Goal: Obtain resource: Download file/media

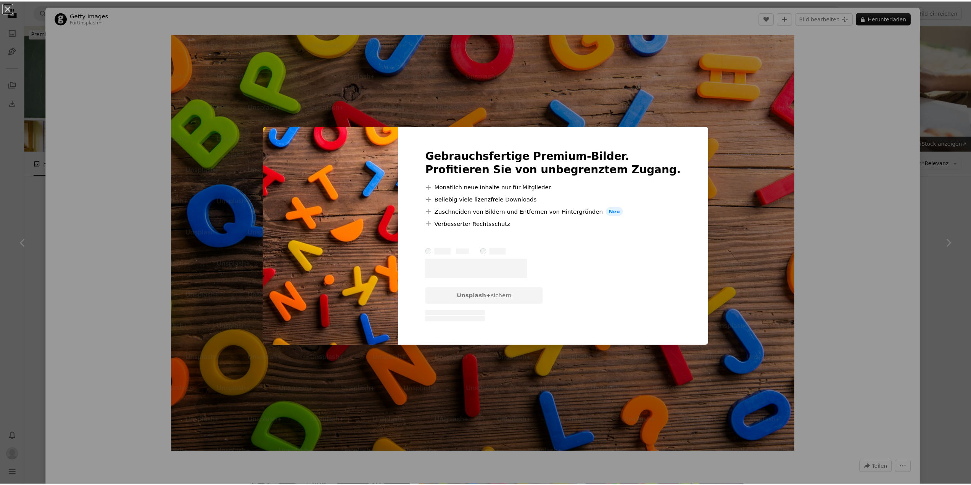
scroll to position [305, 0]
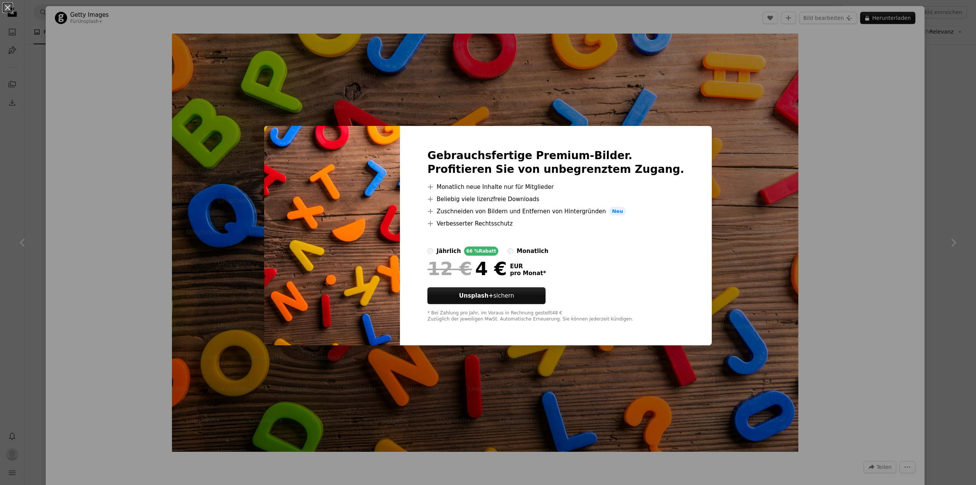
click at [45, 20] on div "An X shape Gebrauchsfertige Premium-Bilder. Profitieren Sie von unbegrenztem Zu…" at bounding box center [488, 242] width 976 height 485
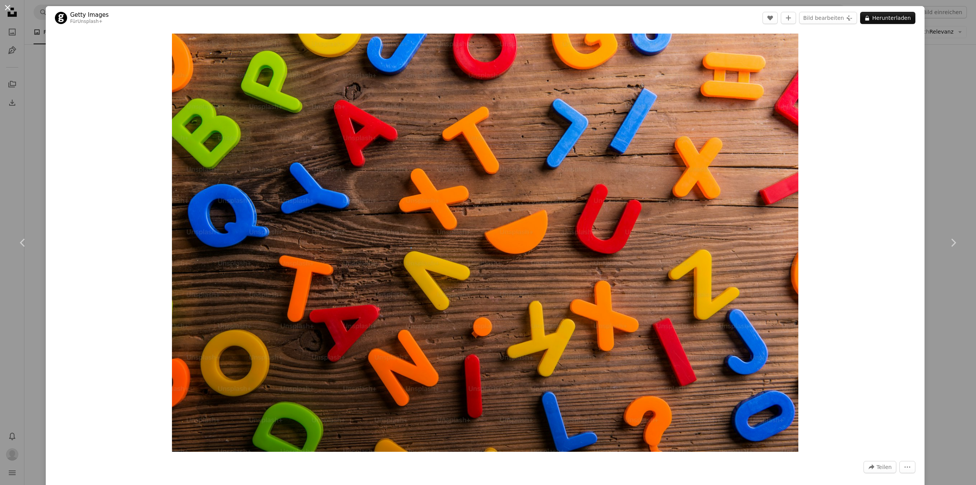
click at [6, 8] on button "An X shape" at bounding box center [7, 7] width 9 height 9
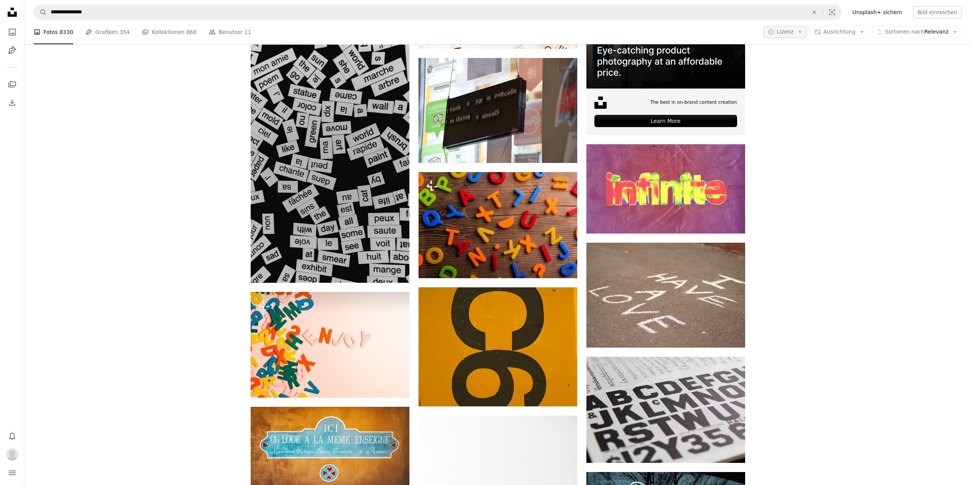
click at [793, 32] on span "Lizenz" at bounding box center [785, 32] width 17 height 6
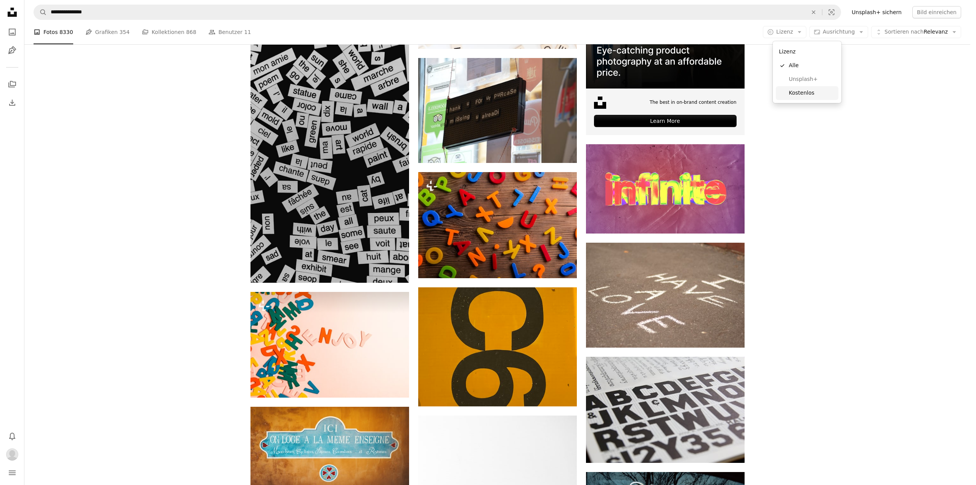
click at [801, 92] on span "Kostenlos" at bounding box center [812, 93] width 47 height 8
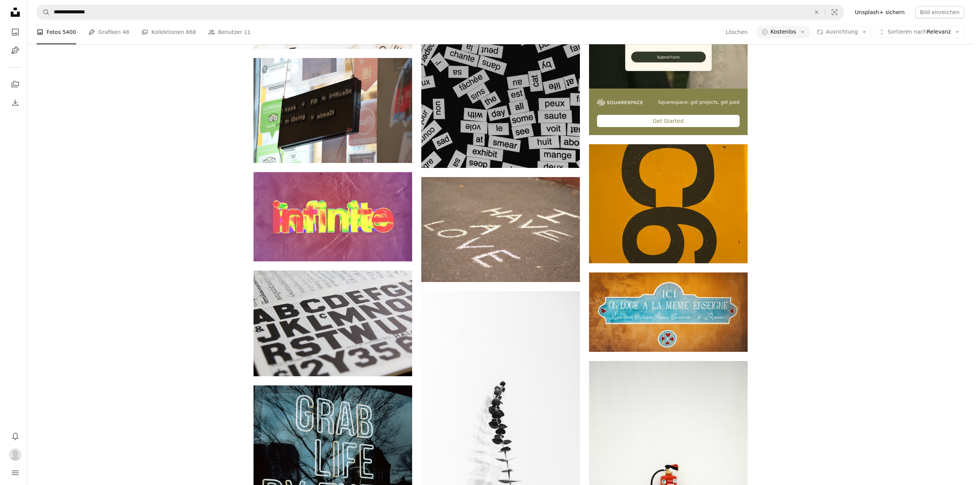
scroll to position [38, 0]
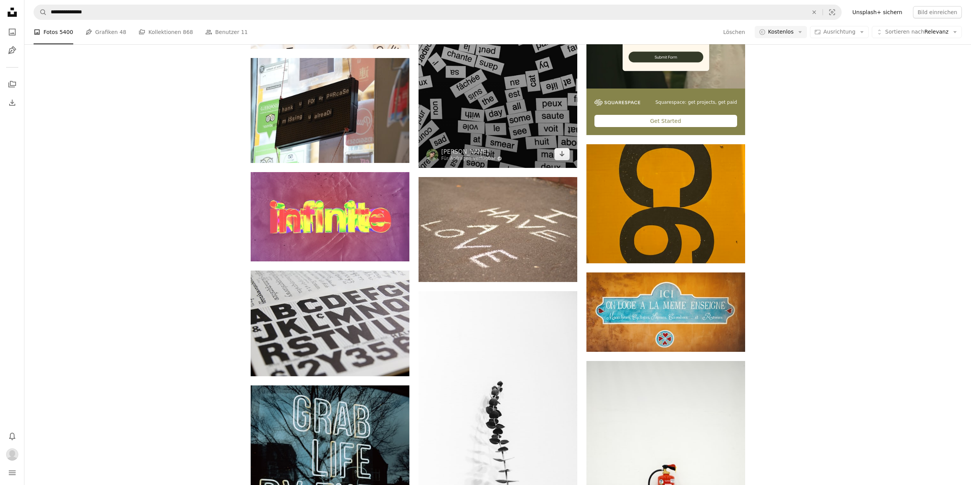
click at [495, 168] on img at bounding box center [497, 49] width 159 height 238
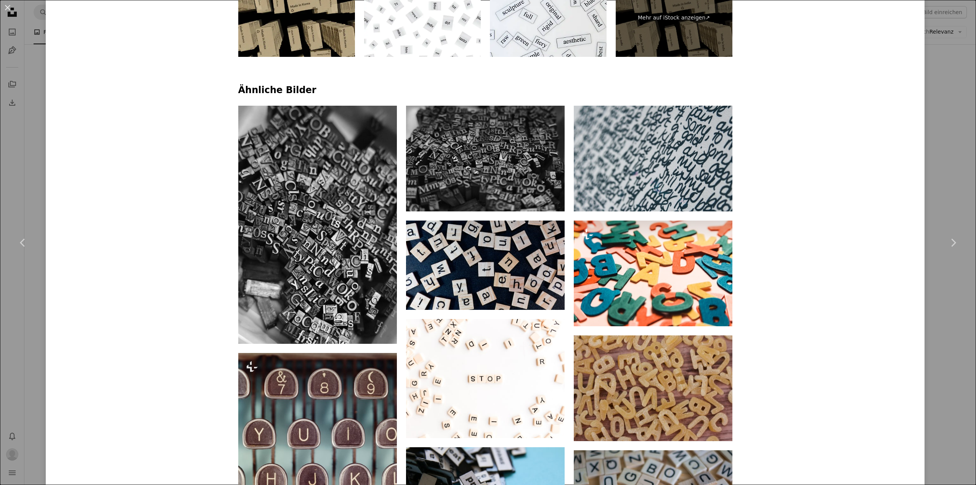
scroll to position [610, 0]
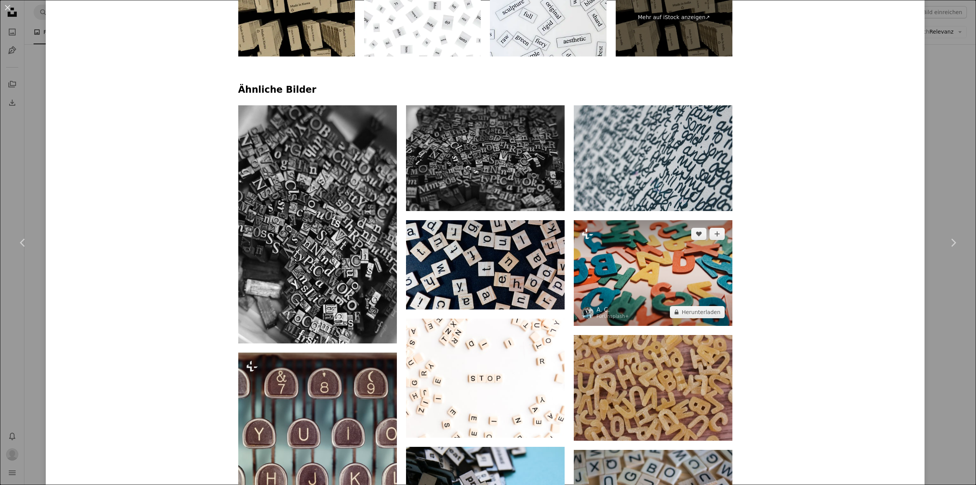
click at [641, 264] on img at bounding box center [653, 273] width 159 height 106
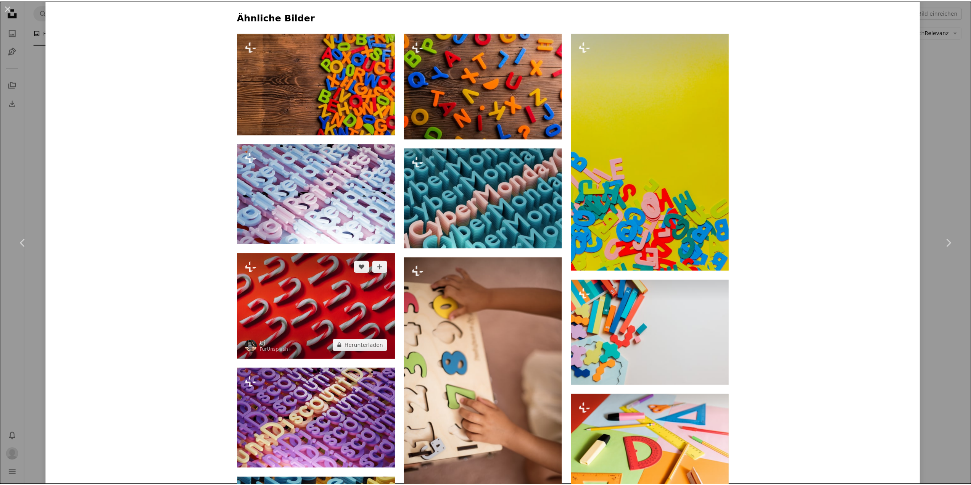
scroll to position [725, 0]
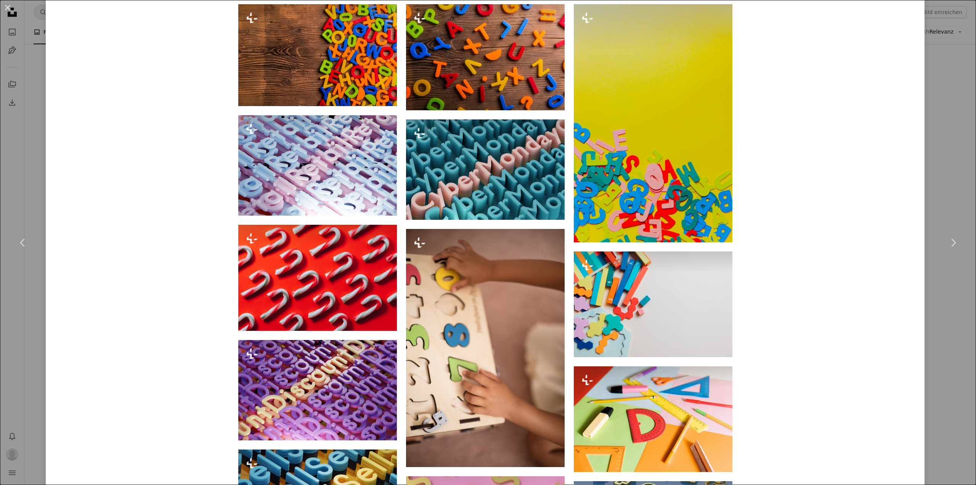
click at [3, 11] on button "An X shape" at bounding box center [7, 7] width 9 height 9
